Goal: Task Accomplishment & Management: Manage account settings

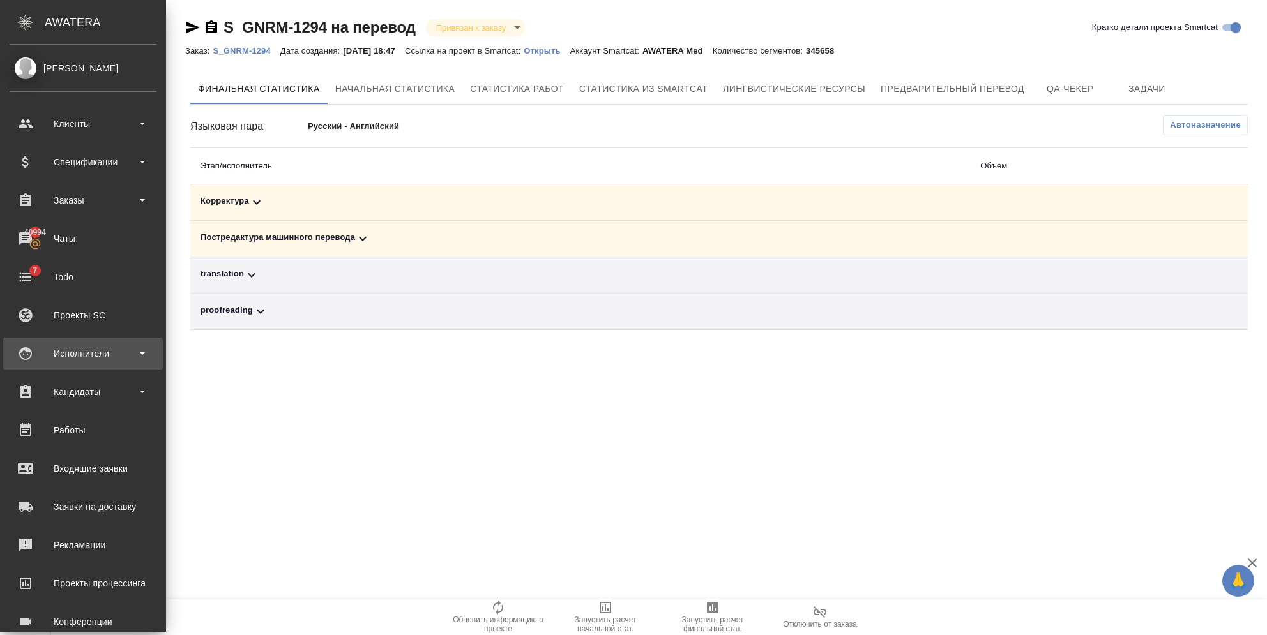
click at [70, 363] on div "Исполнители" at bounding box center [83, 354] width 160 height 32
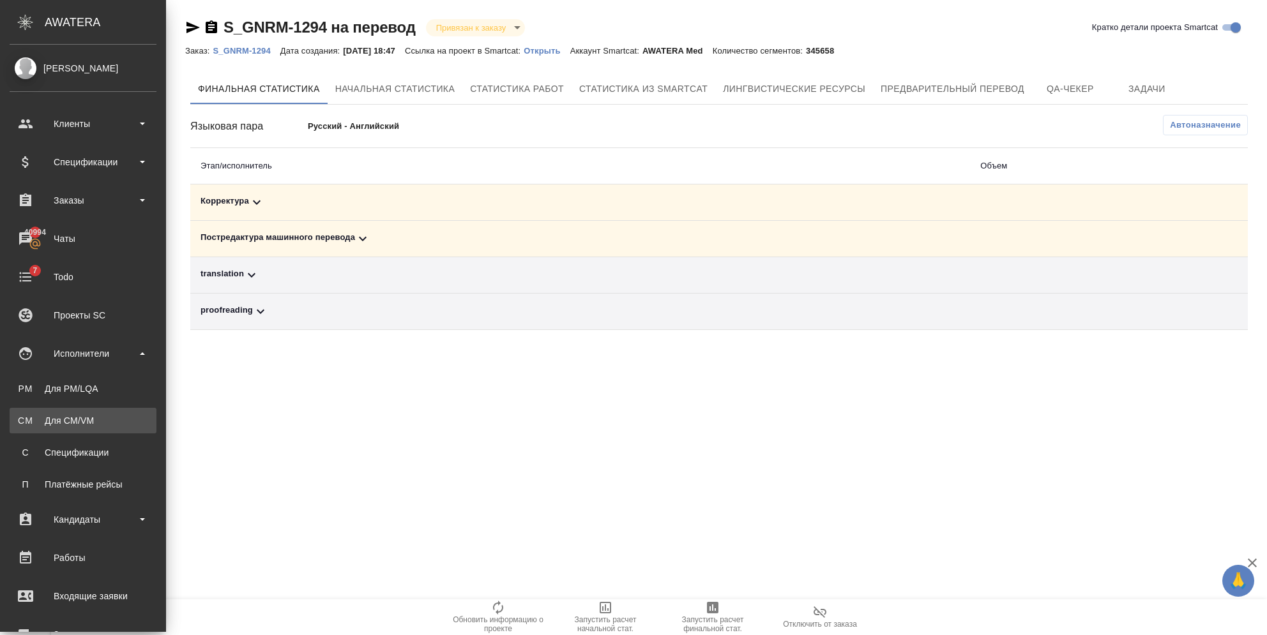
click at [80, 415] on div "Для CM/VM" at bounding box center [83, 420] width 134 height 13
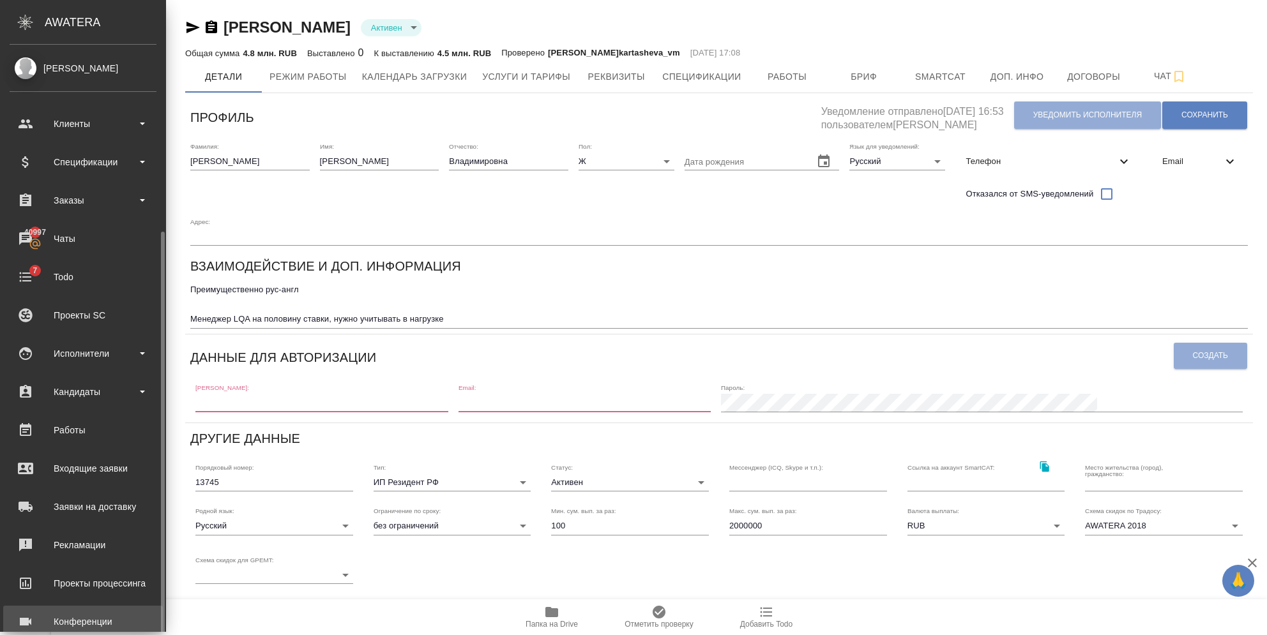
scroll to position [101, 0]
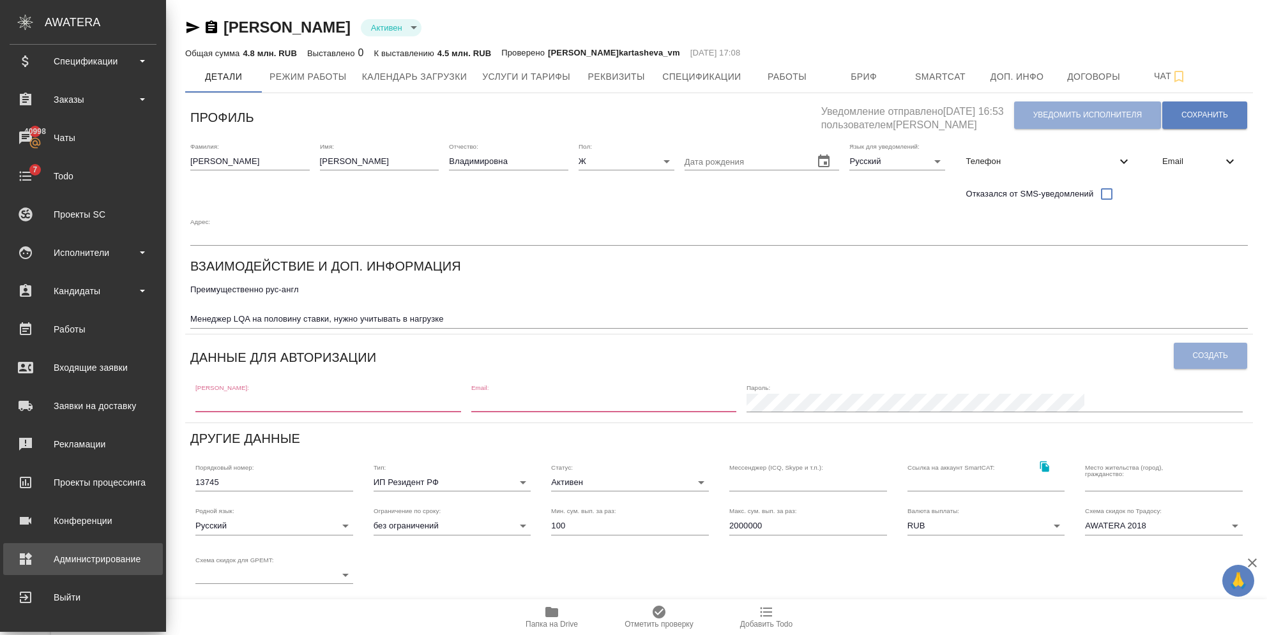
click at [35, 550] on div "Администрирование" at bounding box center [83, 559] width 147 height 19
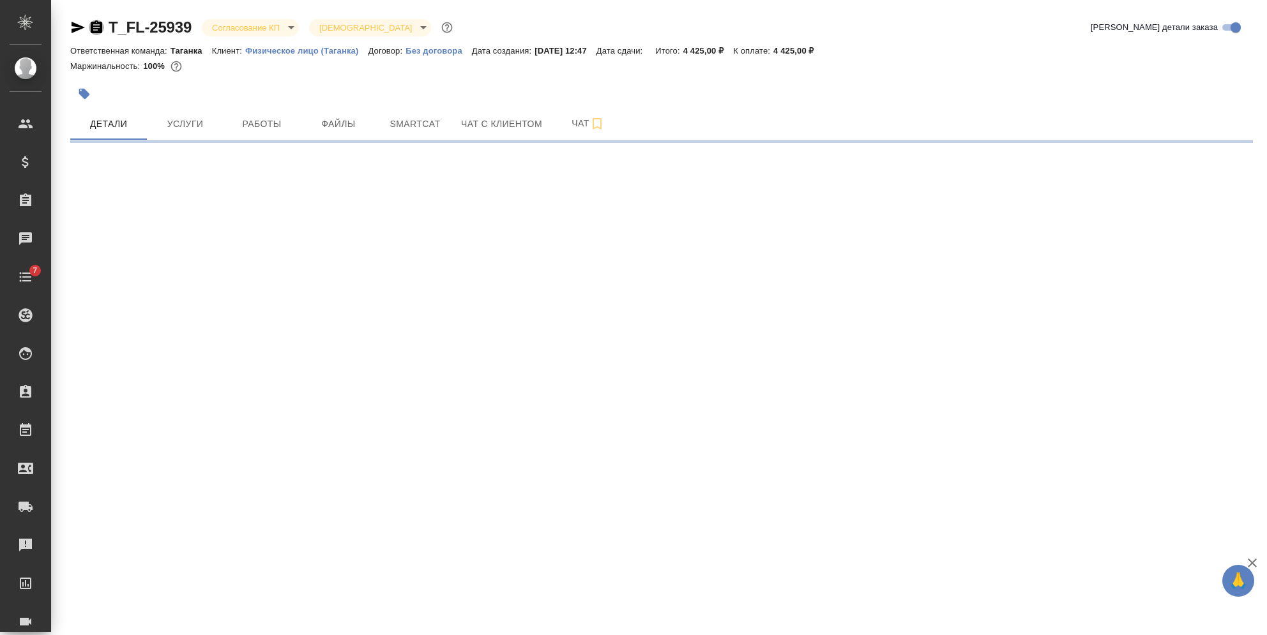
click at [98, 30] on icon "button" at bounding box center [96, 26] width 11 height 13
select select "RU"
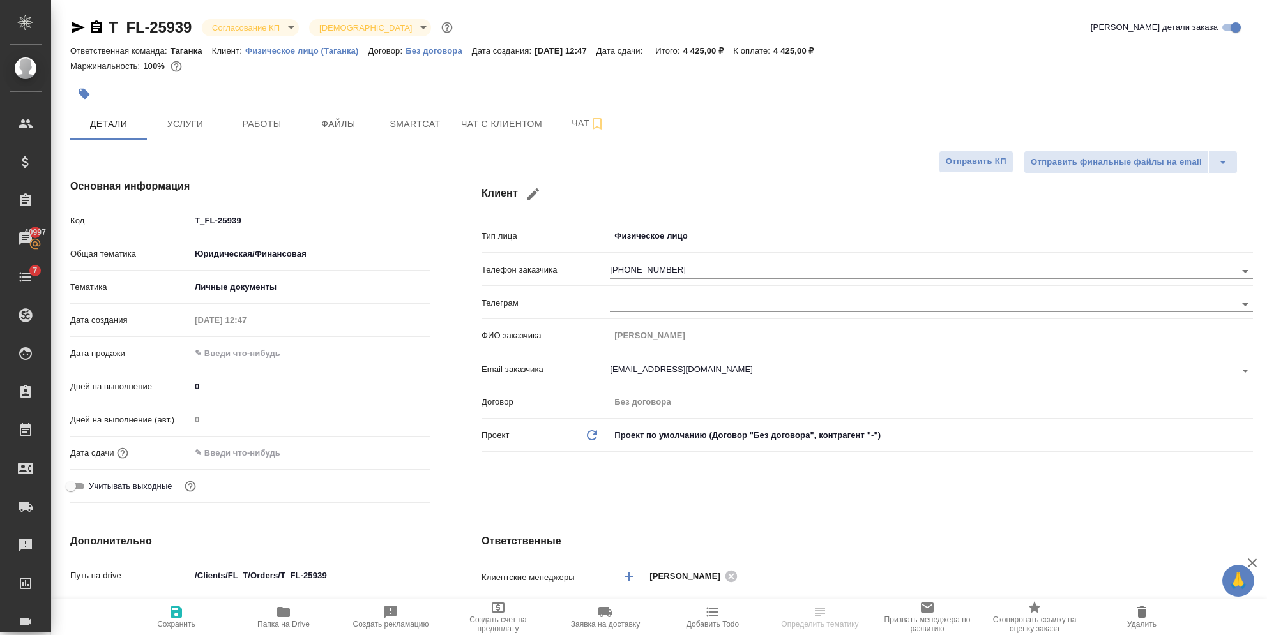
type textarea "x"
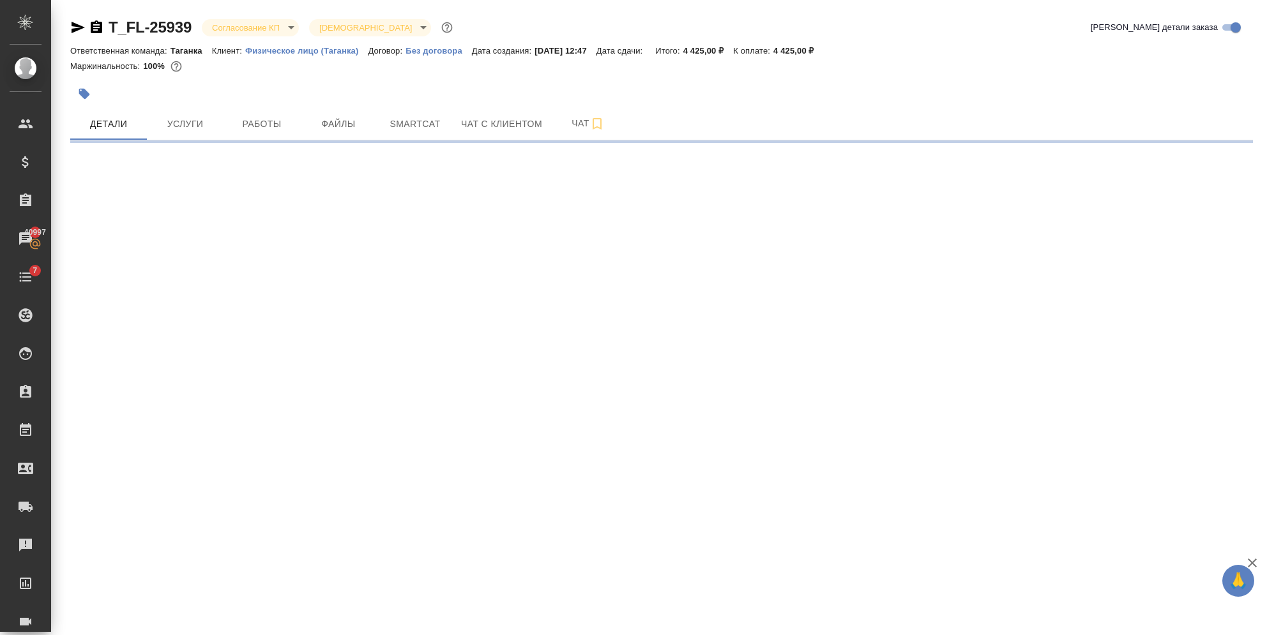
select select "RU"
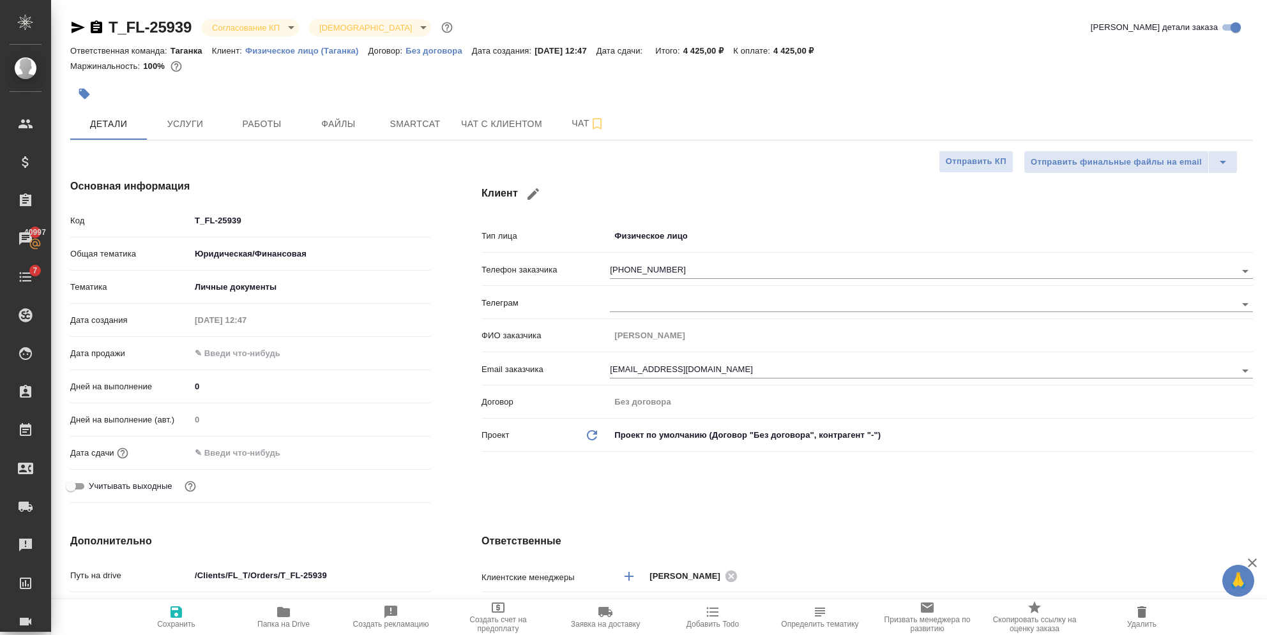
type textarea "x"
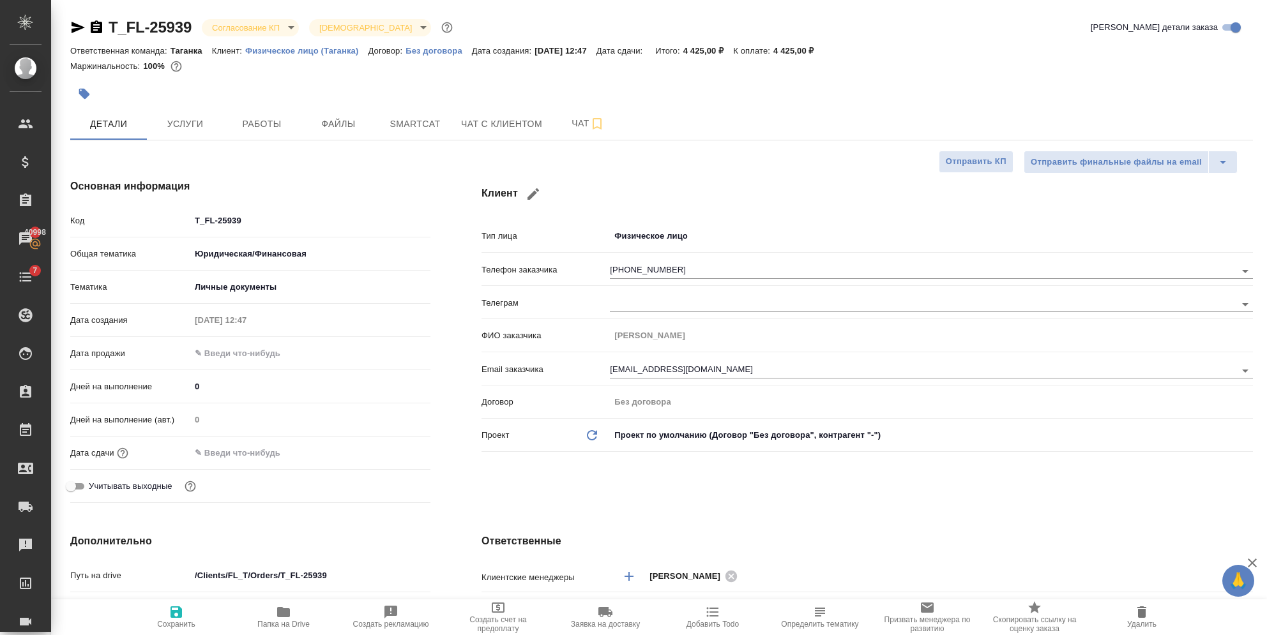
type textarea "x"
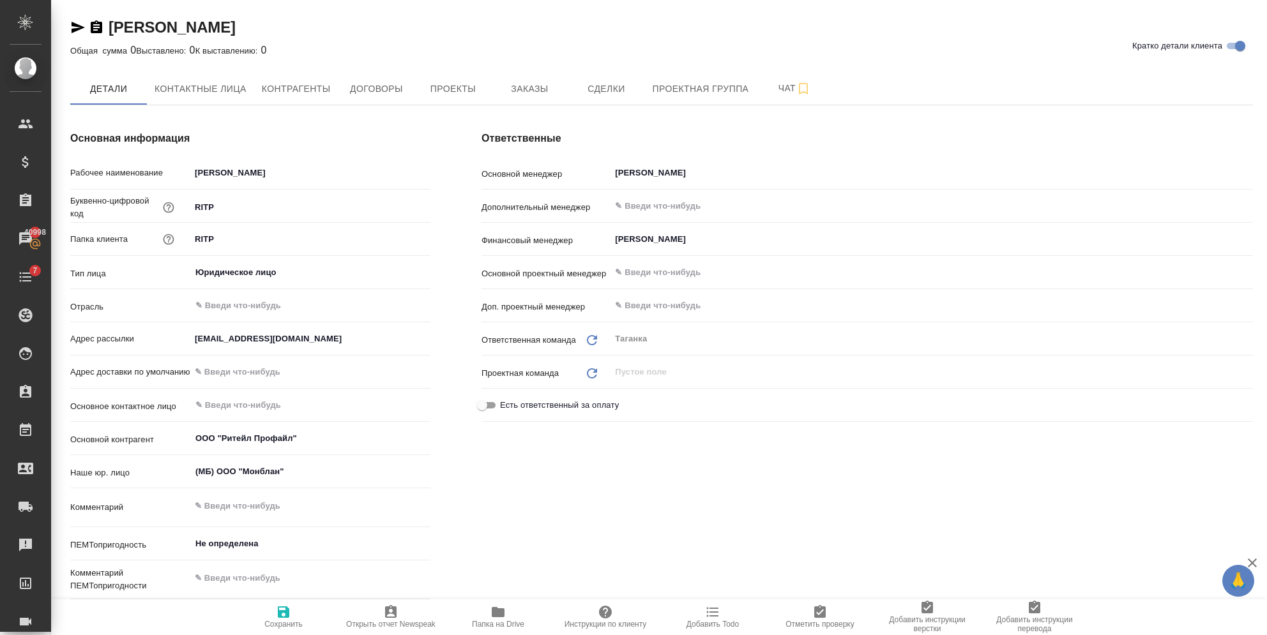
click at [96, 27] on icon "button" at bounding box center [96, 27] width 15 height 15
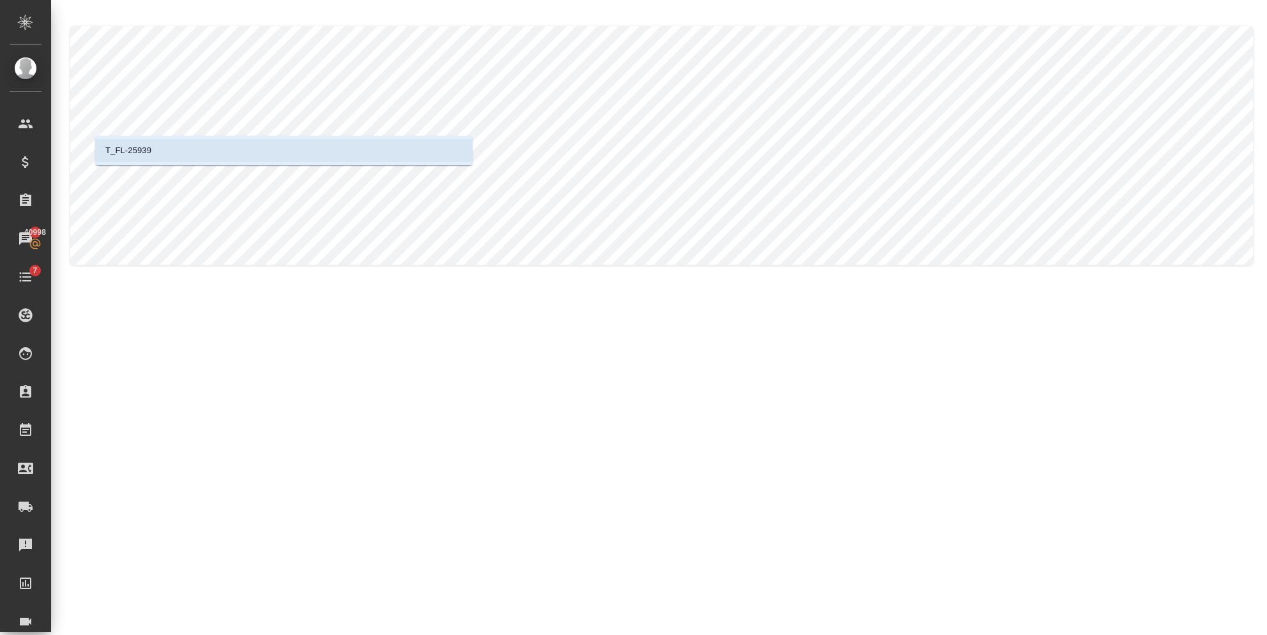
click at [123, 152] on p "T_FL-25939" at bounding box center [128, 150] width 46 height 13
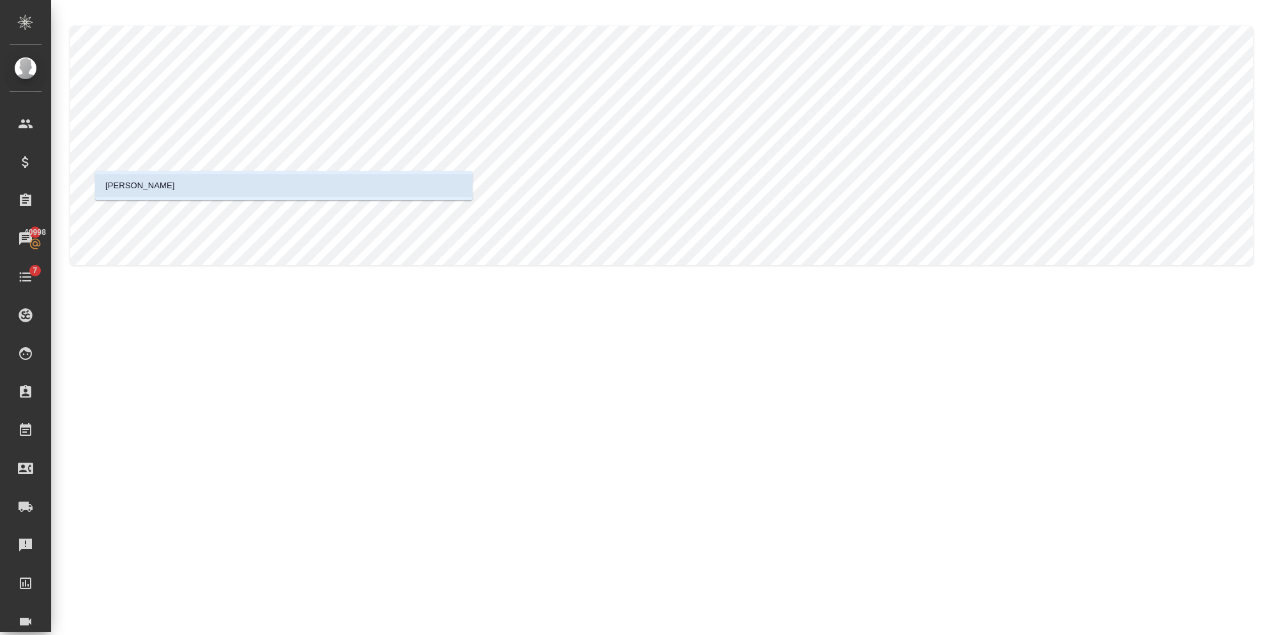
click at [156, 176] on li "[PERSON_NAME]" at bounding box center [283, 185] width 377 height 23
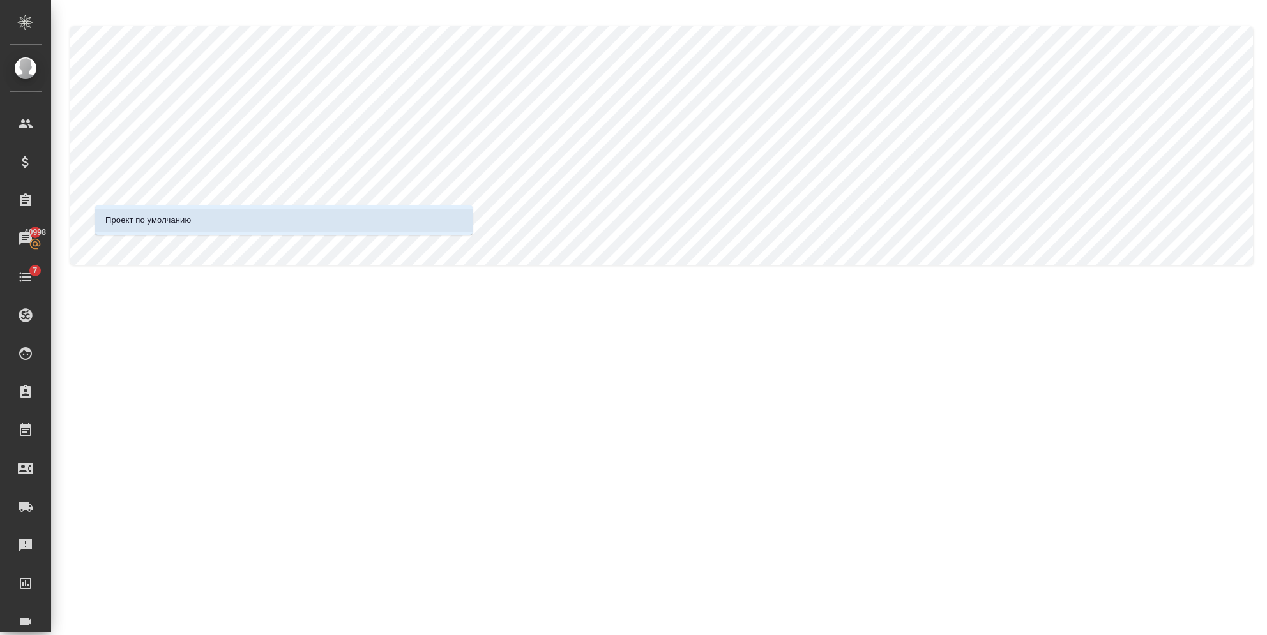
click at [148, 216] on p "Проект по умолчанию" at bounding box center [148, 220] width 86 height 13
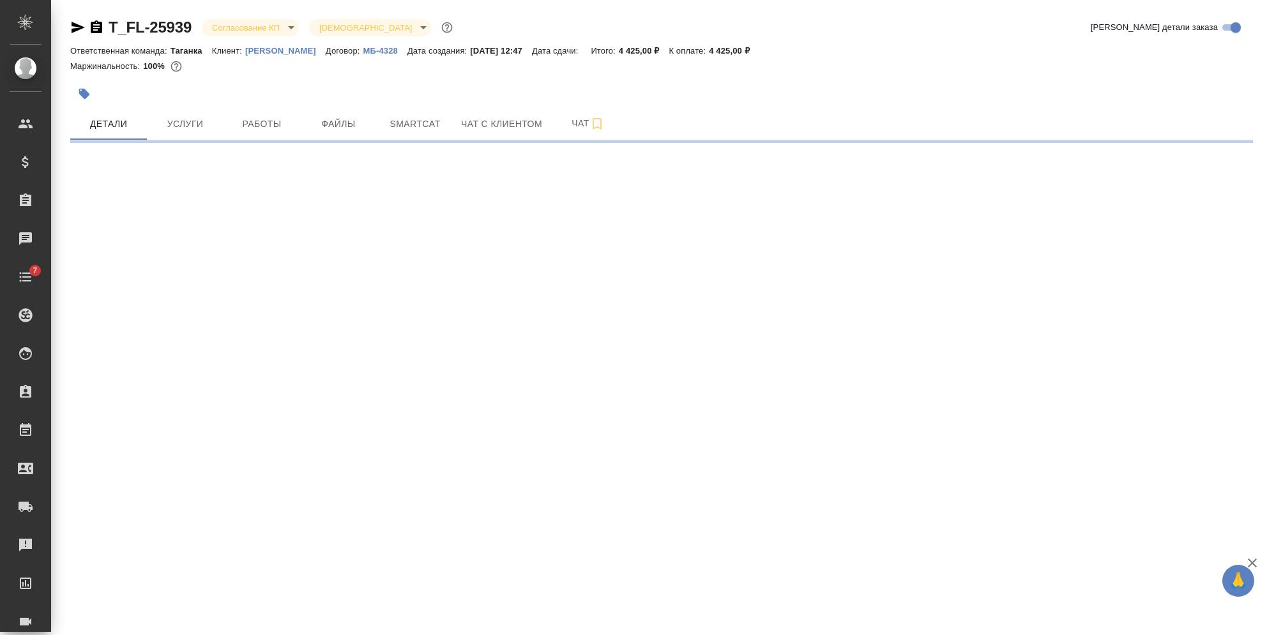
select select "RU"
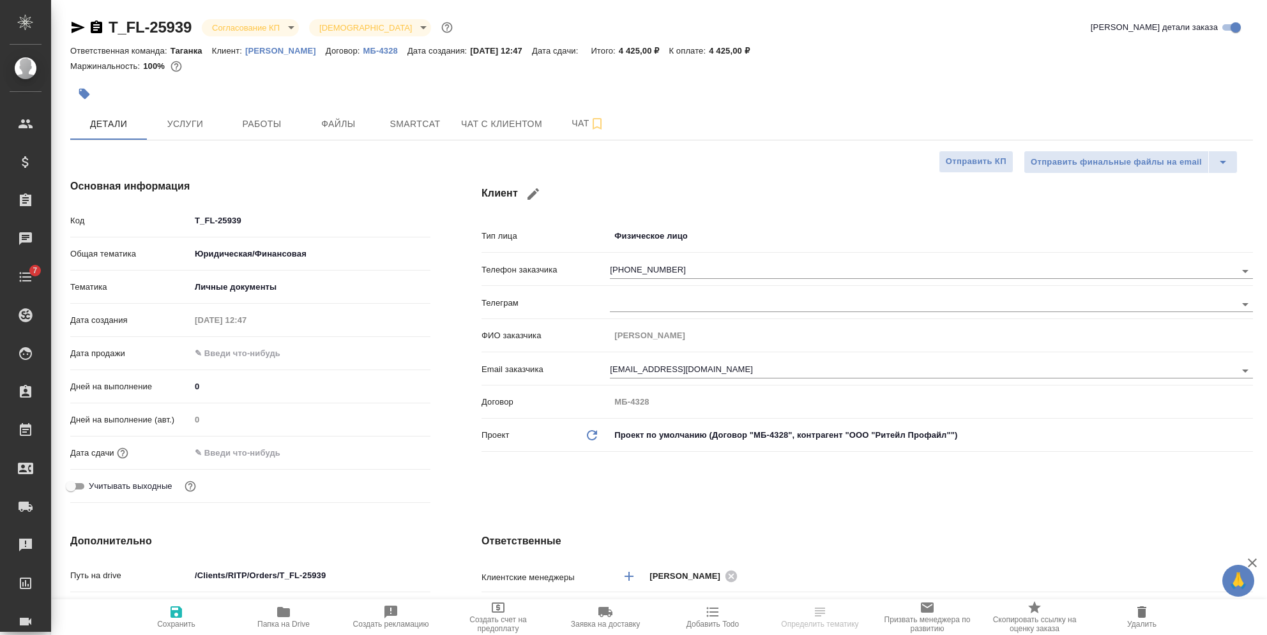
type textarea "x"
click at [702, 236] on body "🙏 .cls-1 fill:#fff; AWATERA [PERSON_NAME] Спецификации Заказы Чаты 7 Todo Проек…" at bounding box center [633, 317] width 1267 height 635
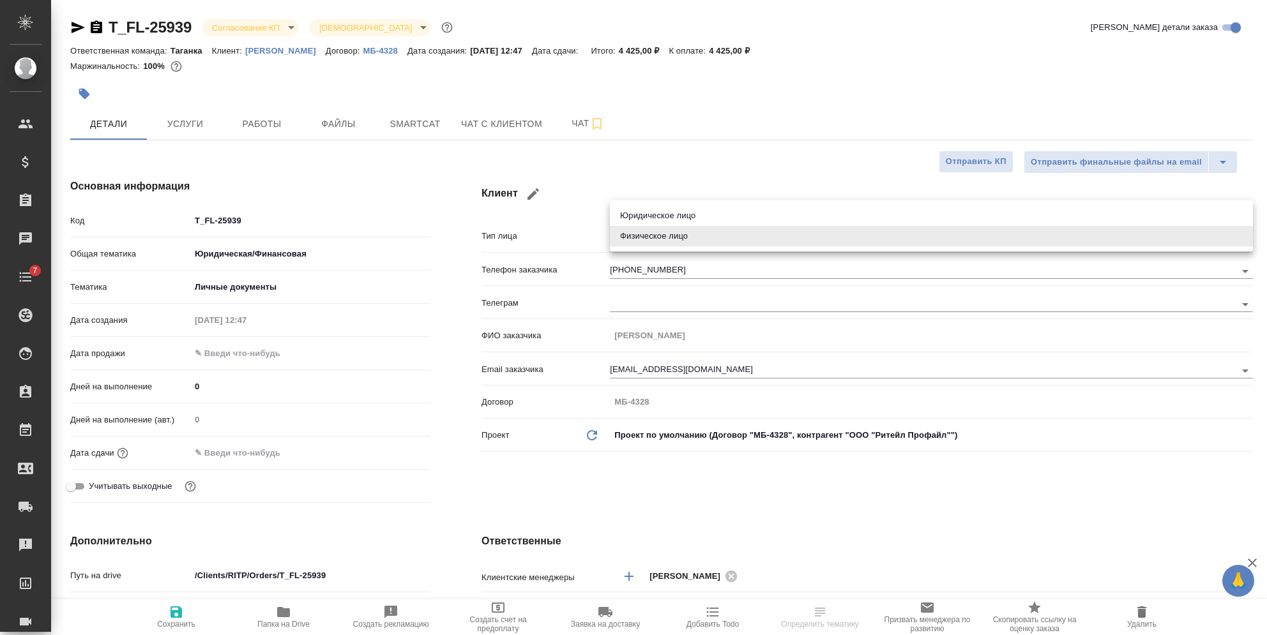
click at [678, 216] on li "Юридическое лицо" at bounding box center [931, 216] width 643 height 20
type input "company"
type textarea "x"
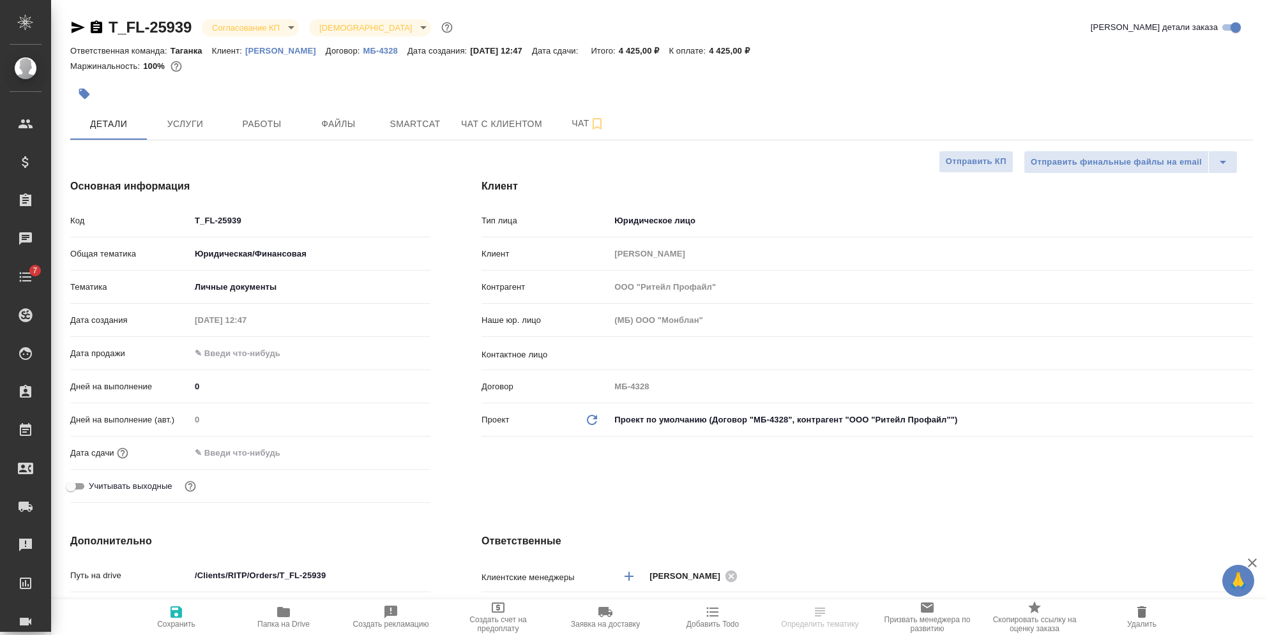
click at [182, 623] on span "Сохранить" at bounding box center [176, 624] width 38 height 9
type textarea "x"
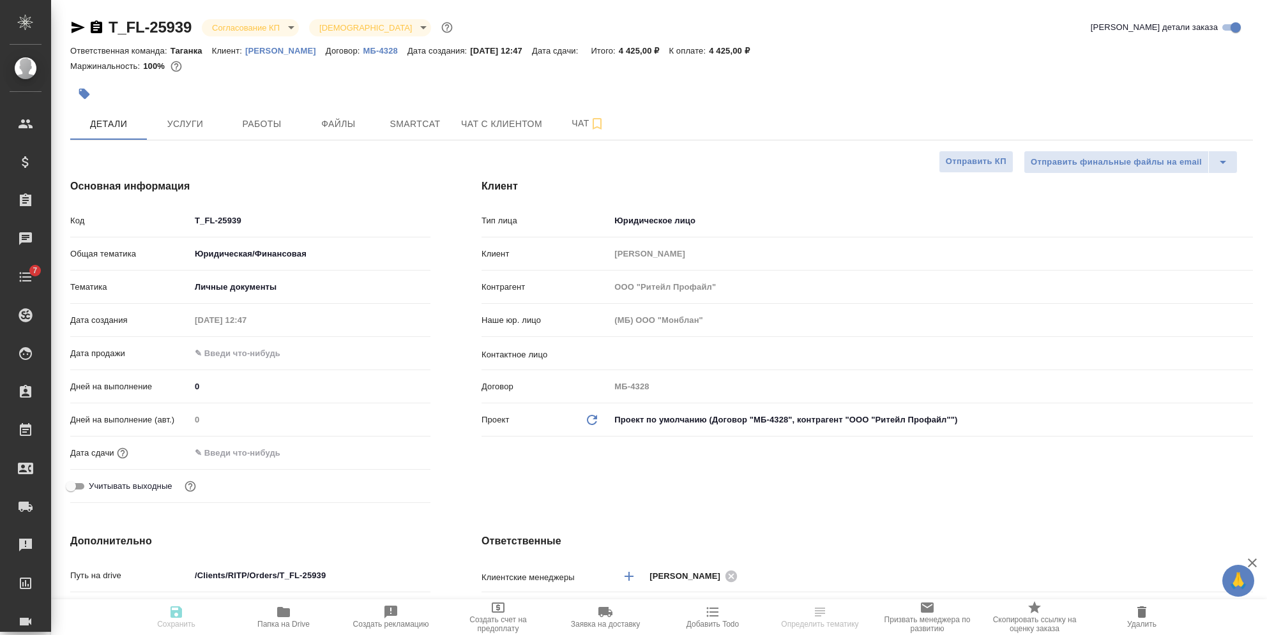
type textarea "x"
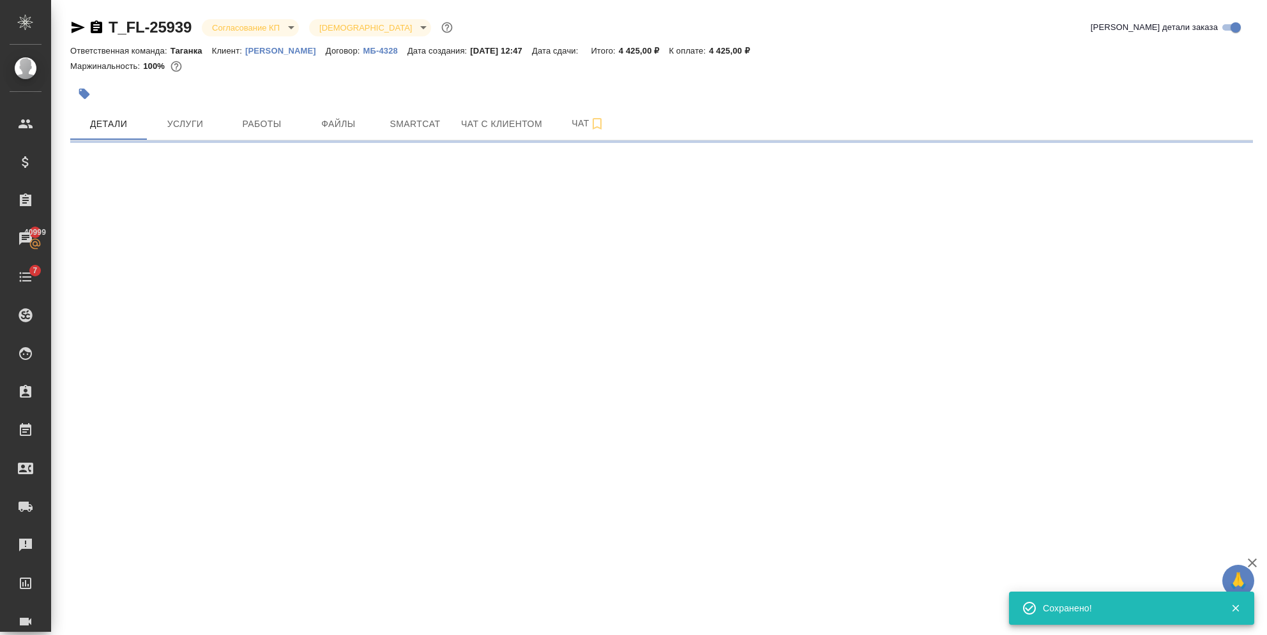
select select "RU"
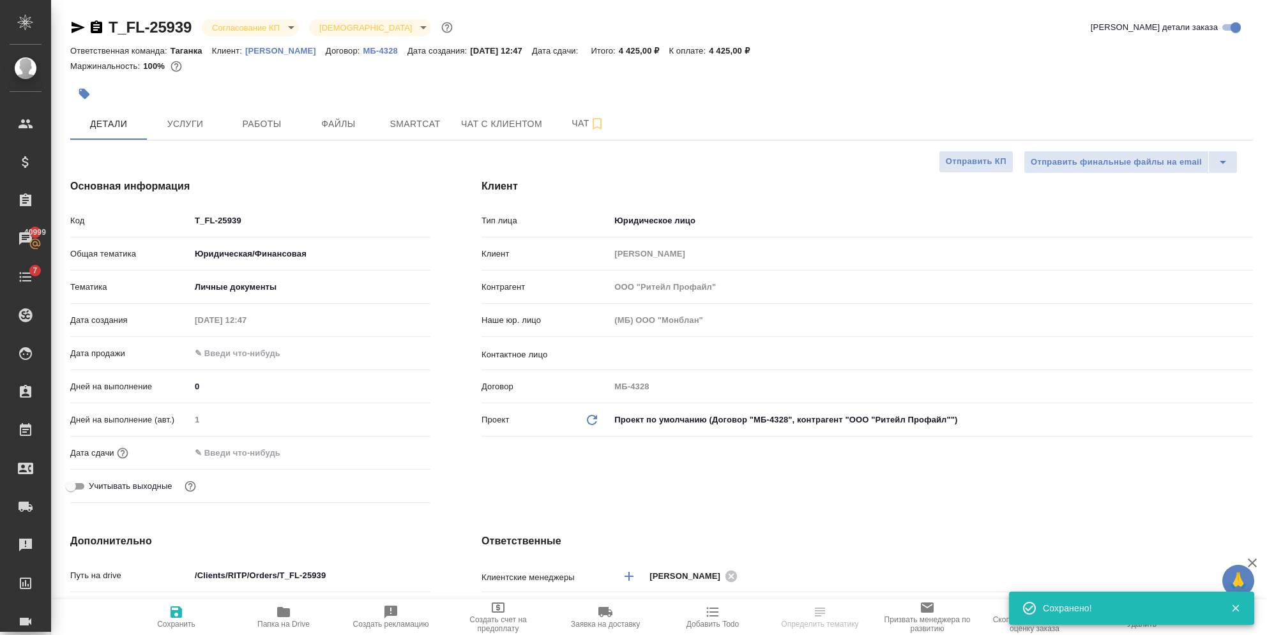
type textarea "x"
click at [593, 418] on icon "Обновить данные" at bounding box center [591, 420] width 15 height 15
type textarea "x"
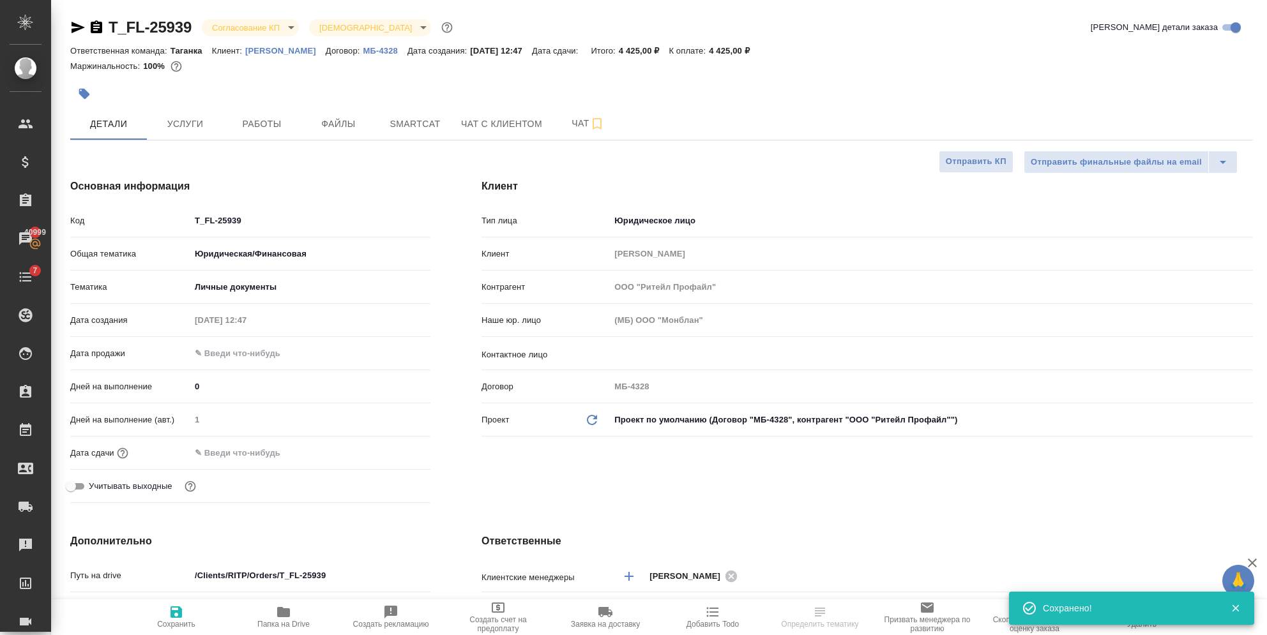
type textarea "x"
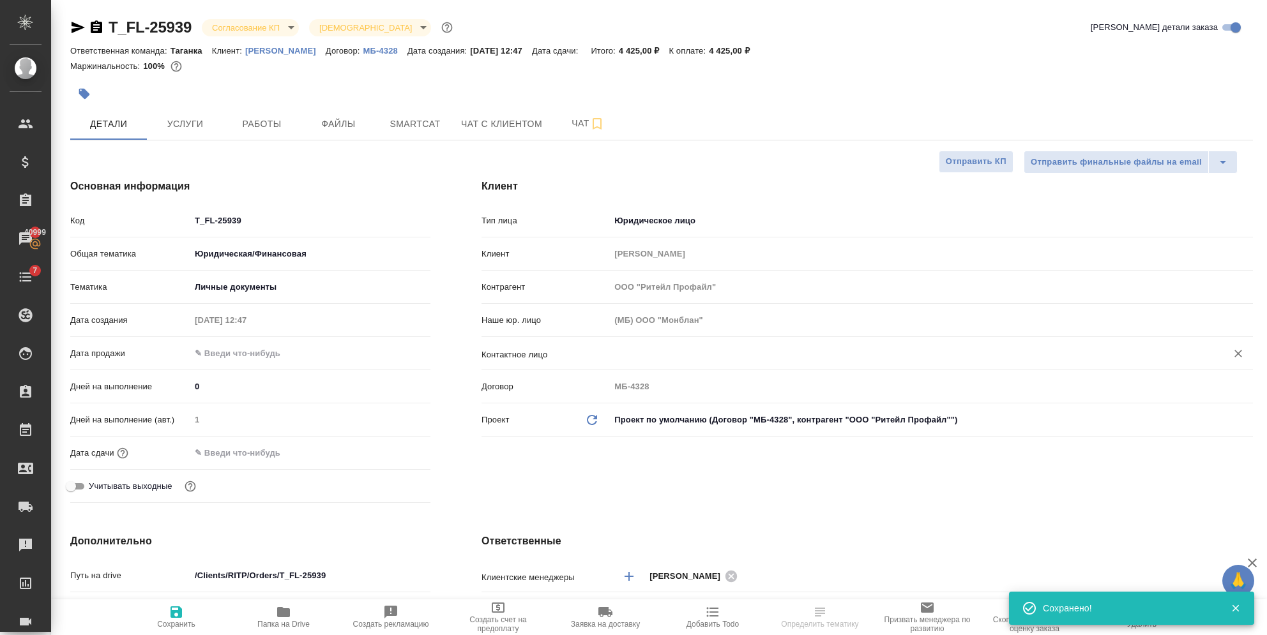
click at [653, 351] on input "text" at bounding box center [910, 353] width 593 height 15
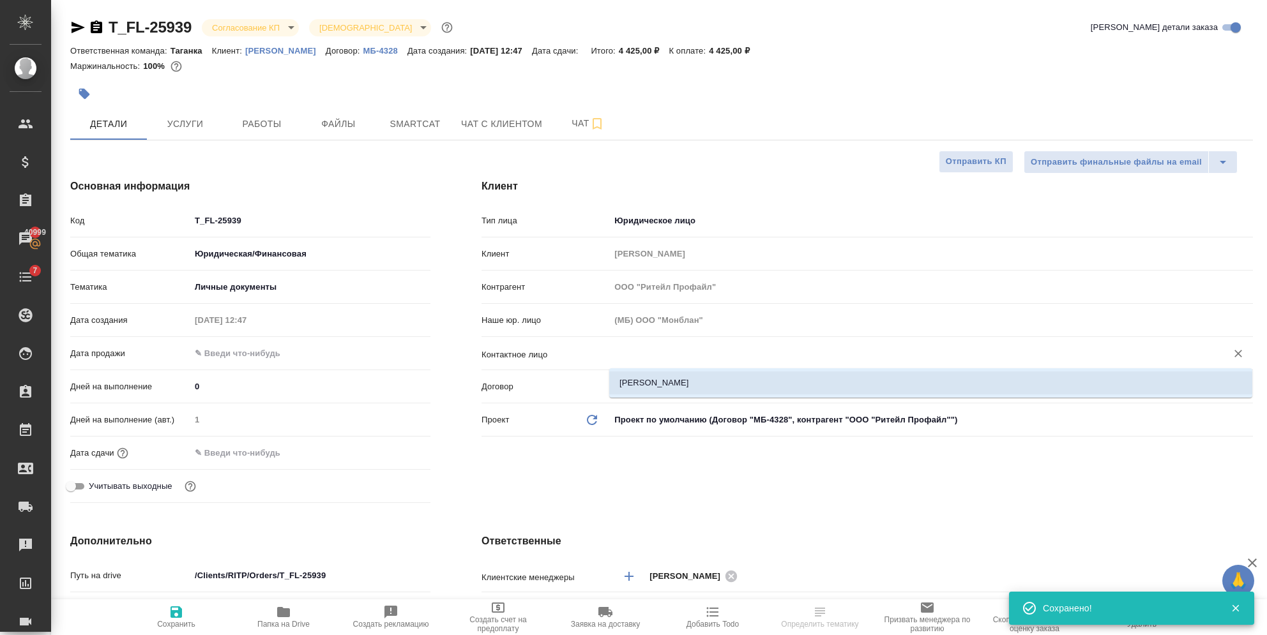
click at [639, 377] on li "[PERSON_NAME]" at bounding box center [930, 383] width 643 height 23
type input "[PERSON_NAME]"
type textarea "x"
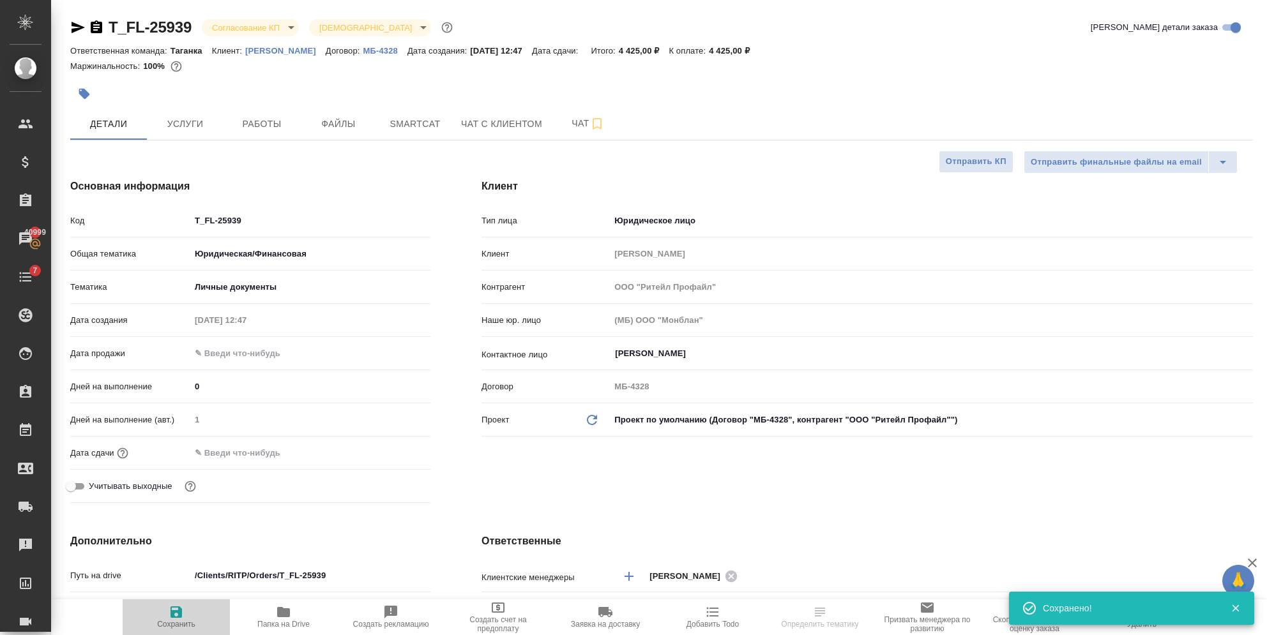
click at [188, 619] on span "Сохранить" at bounding box center [176, 617] width 92 height 24
type textarea "x"
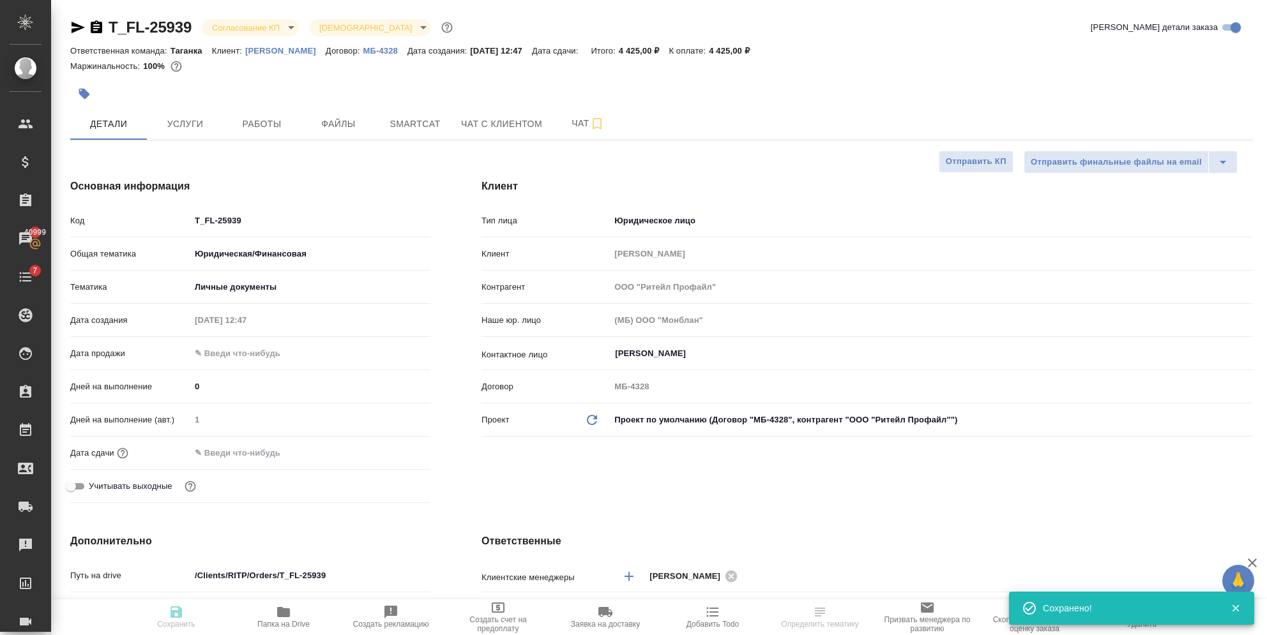
type textarea "x"
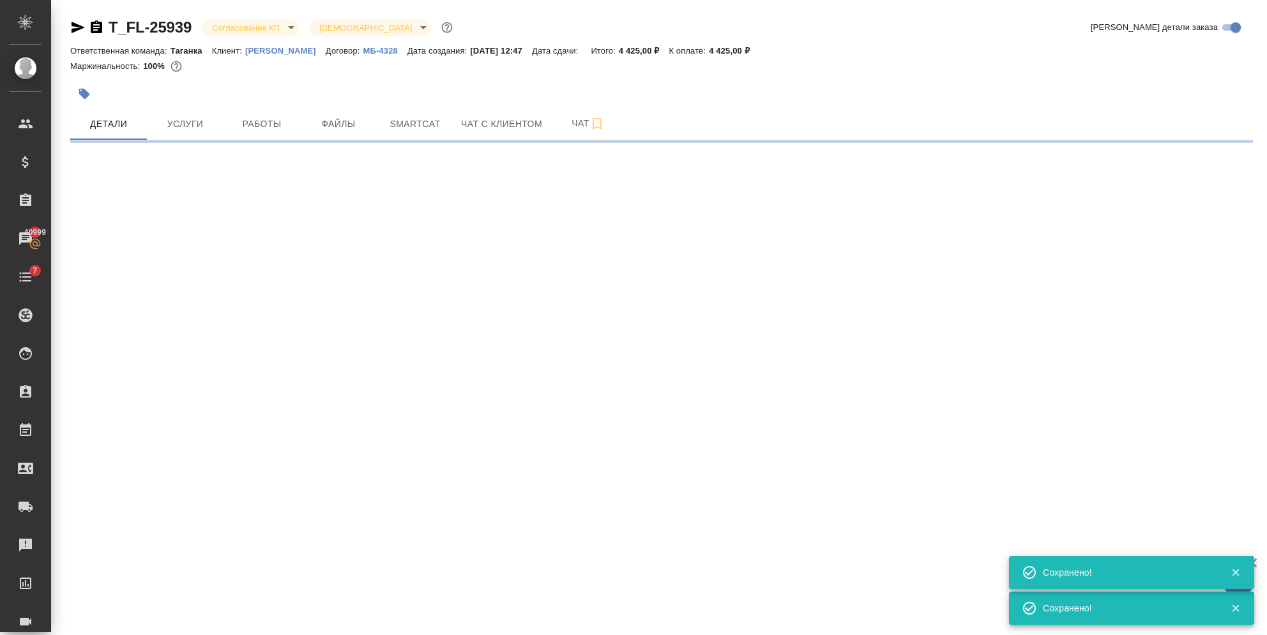
select select "RU"
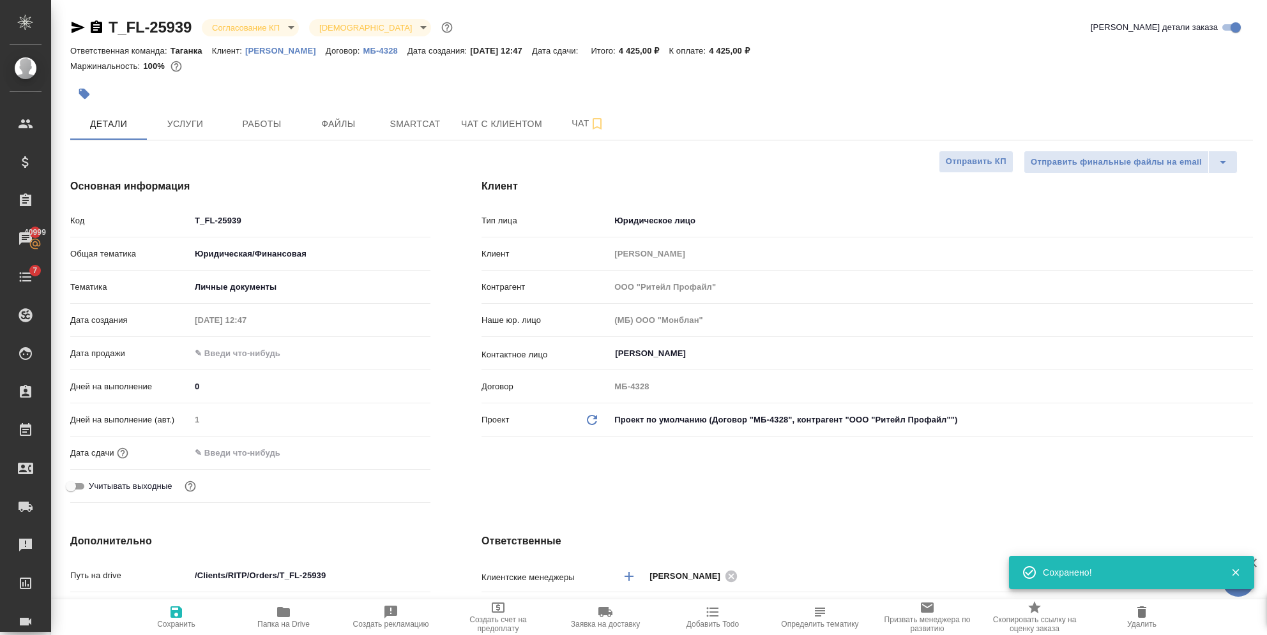
type textarea "x"
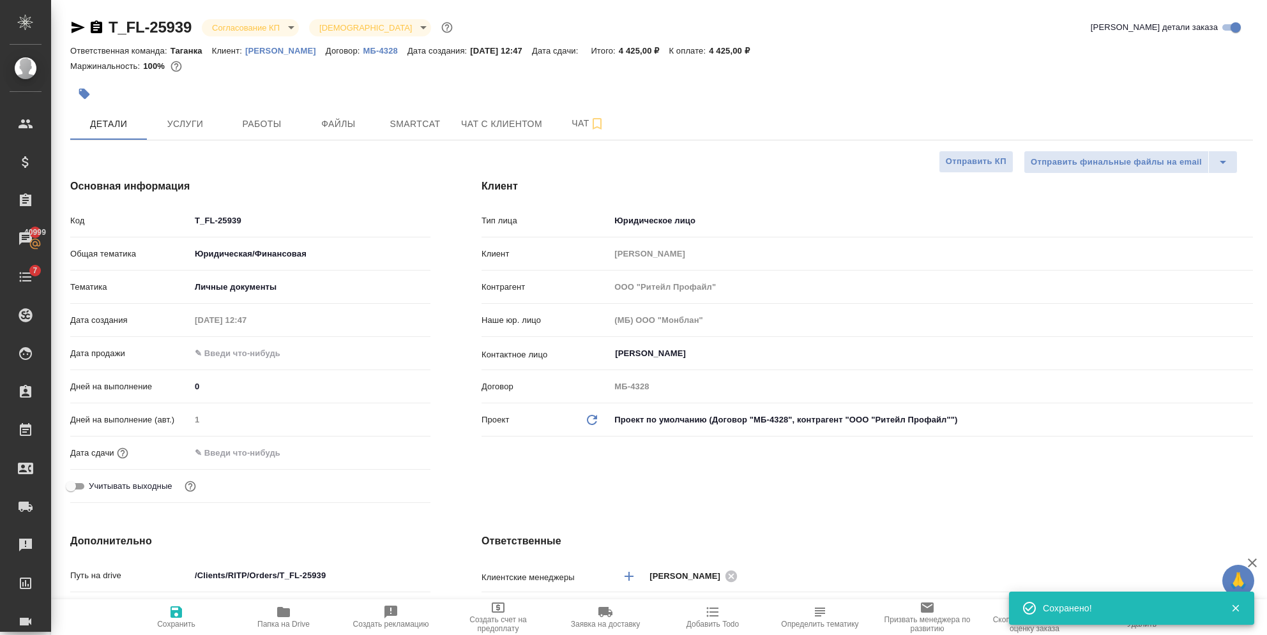
type textarea "x"
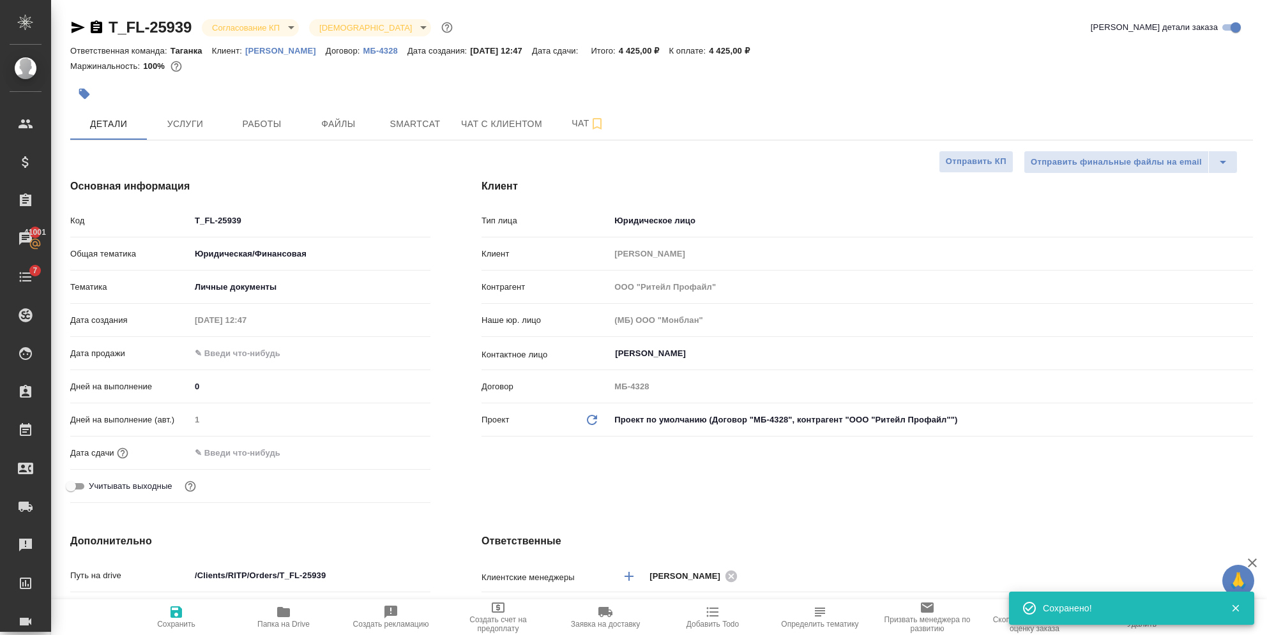
type textarea "x"
